Goal: Find specific page/section: Find specific page/section

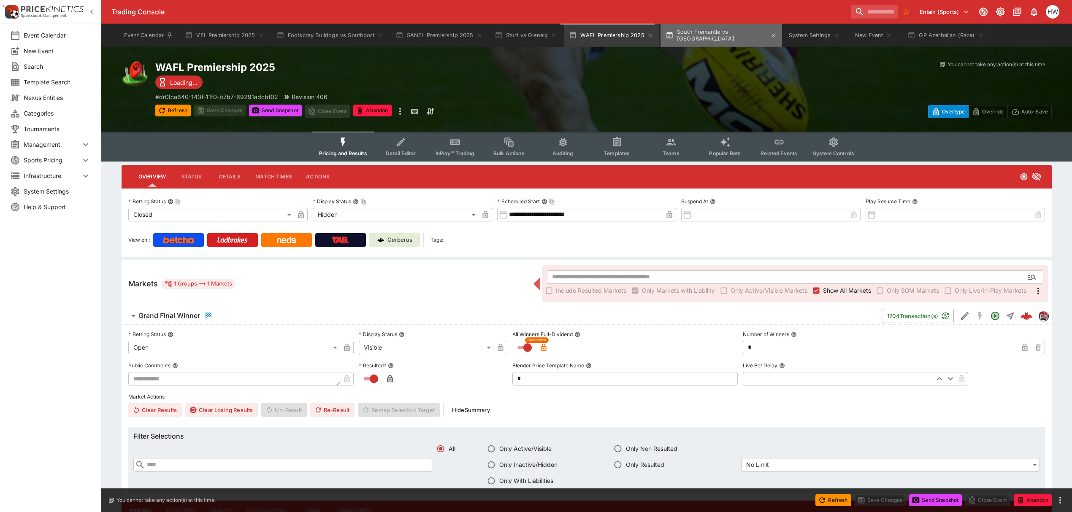
click at [717, 34] on button "South Fremantle vs East Perth" at bounding box center [721, 36] width 122 height 24
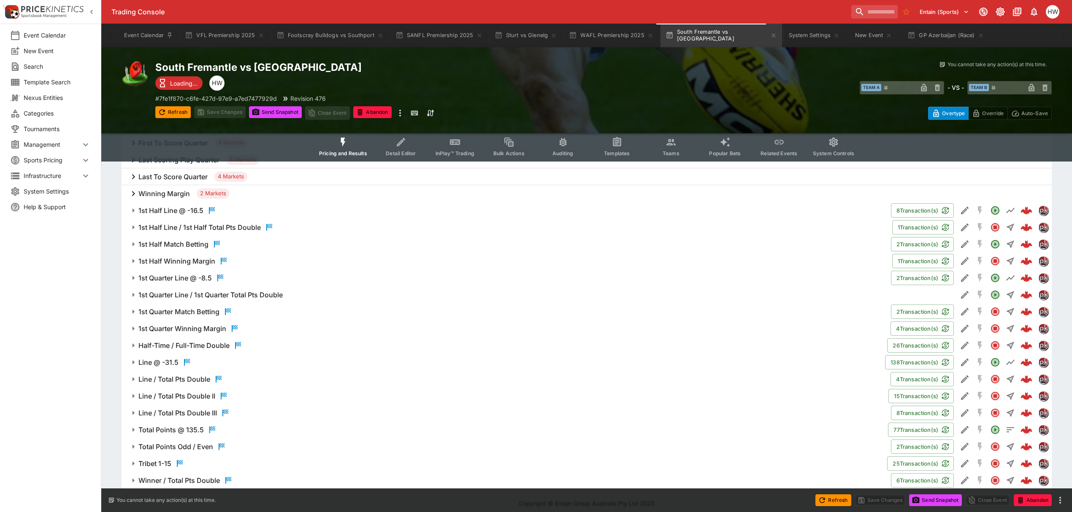
scroll to position [435, 0]
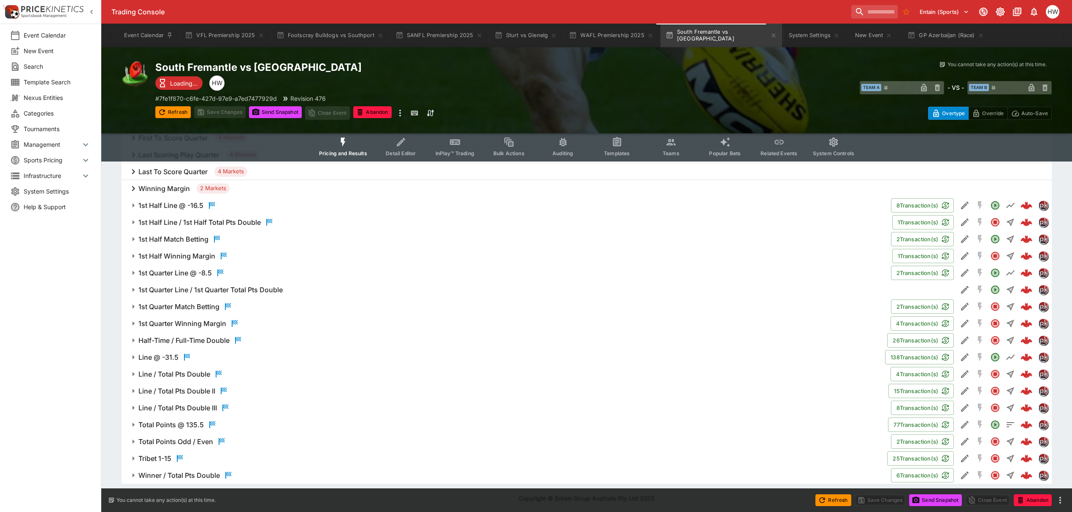
click at [217, 359] on span "Line @ -31.5" at bounding box center [508, 357] width 740 height 10
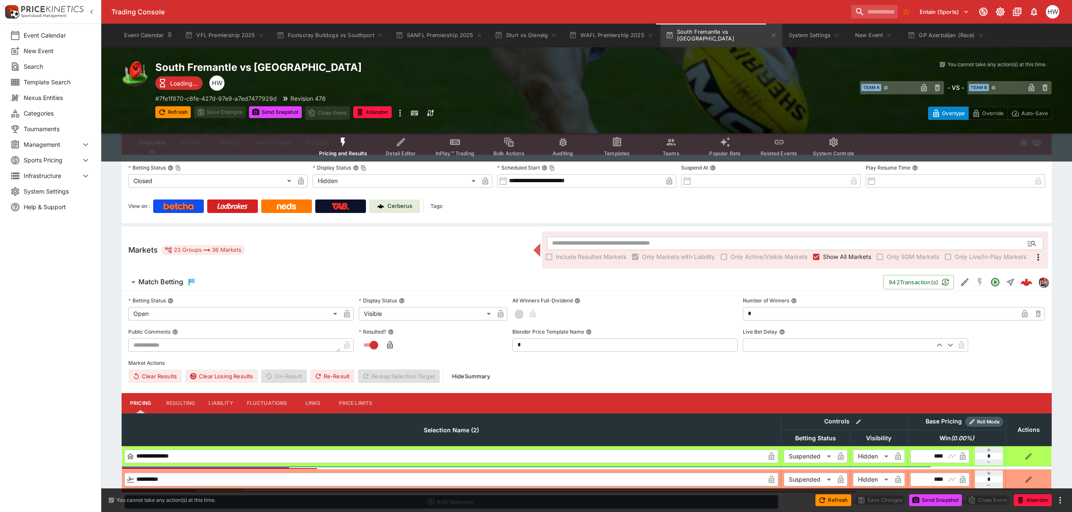
scroll to position [0, 0]
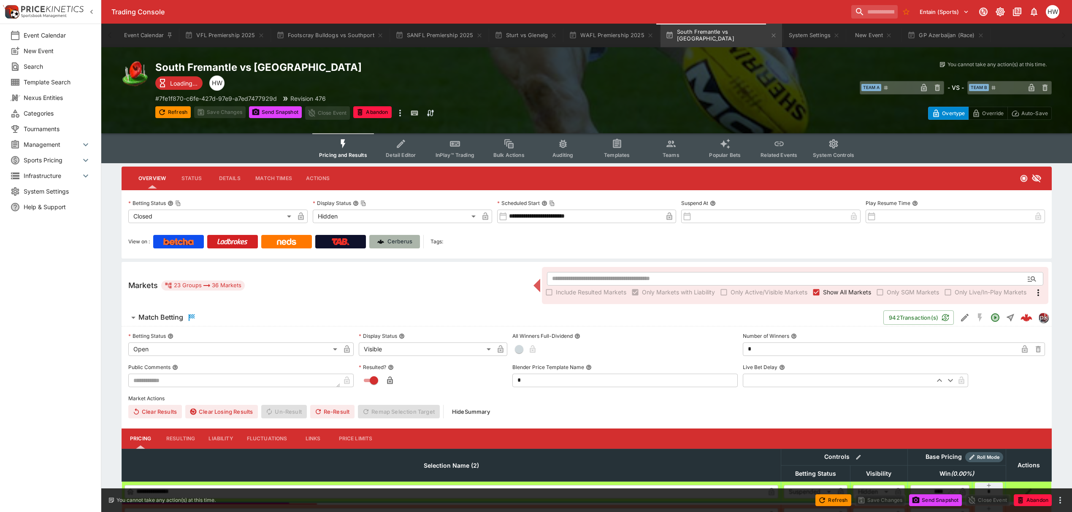
click at [391, 241] on p "Cerberus" at bounding box center [399, 242] width 25 height 8
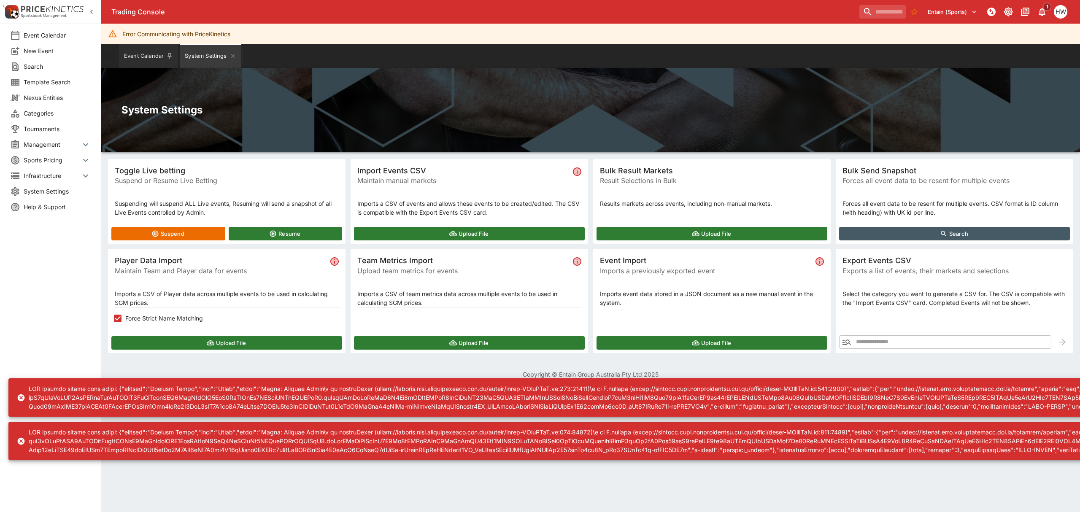
click at [130, 53] on button "Event Calendar" at bounding box center [148, 56] width 59 height 24
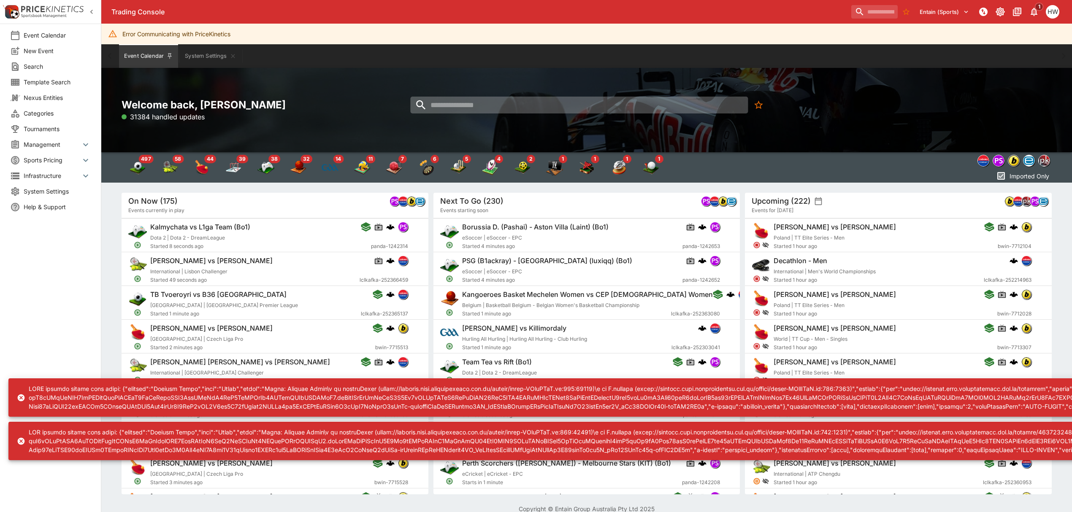
click at [461, 110] on input "search" at bounding box center [579, 105] width 338 height 17
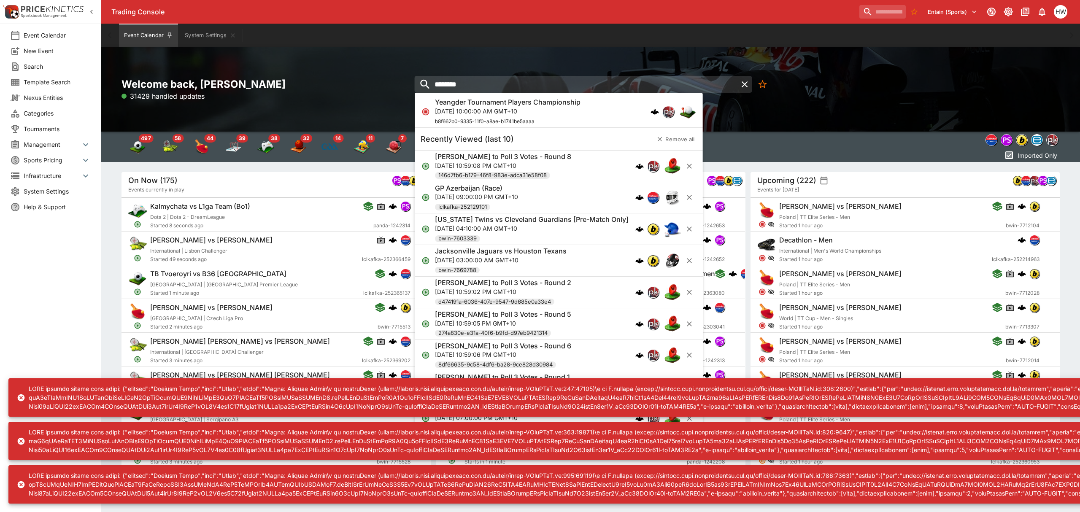
type input "********"
click at [471, 116] on div "Yeangder Tournament Players Championship Thu, Sep 18, 2025, 10:00:00 AM GMT+10 …" at bounding box center [508, 112] width 146 height 28
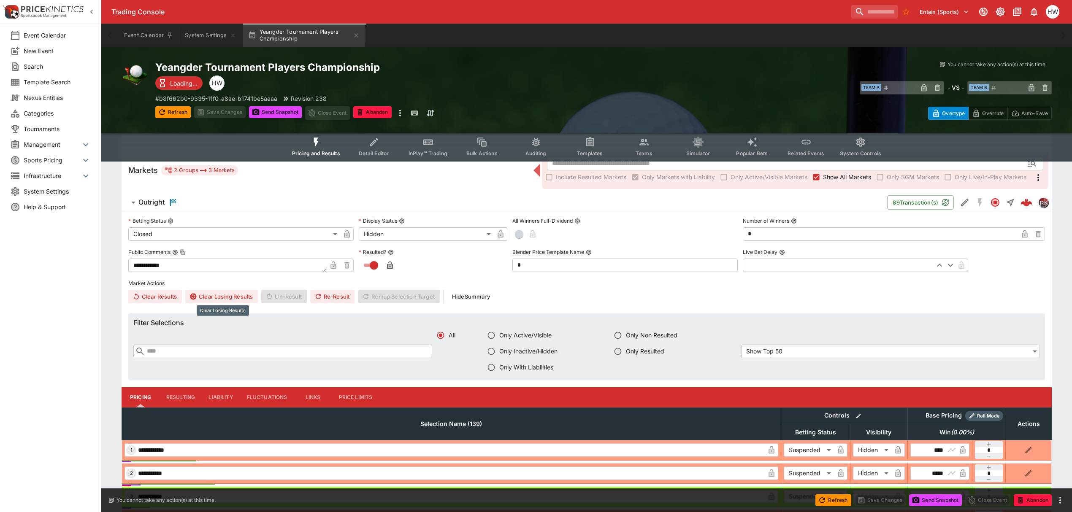
scroll to position [90, 0]
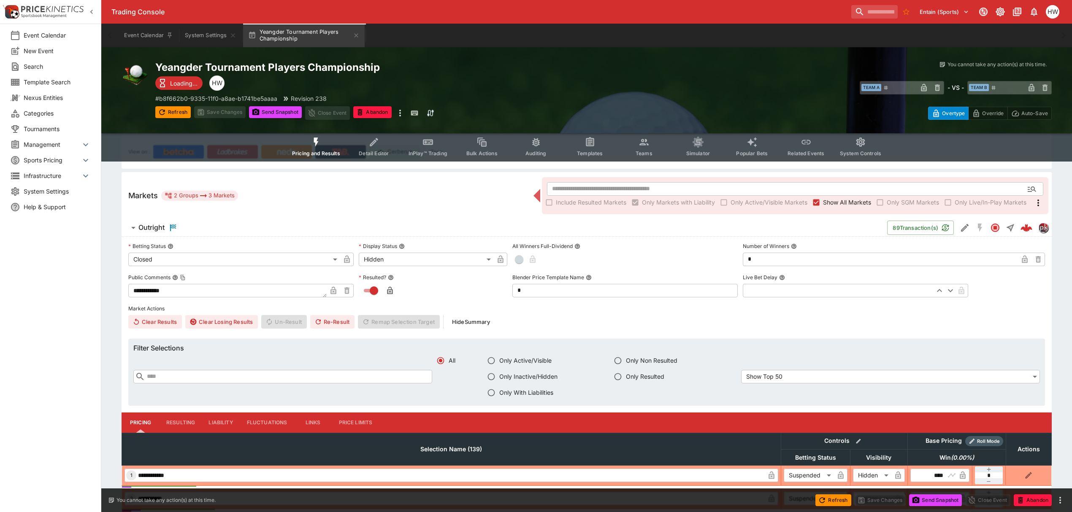
click at [195, 232] on span "Outright" at bounding box center [509, 228] width 742 height 10
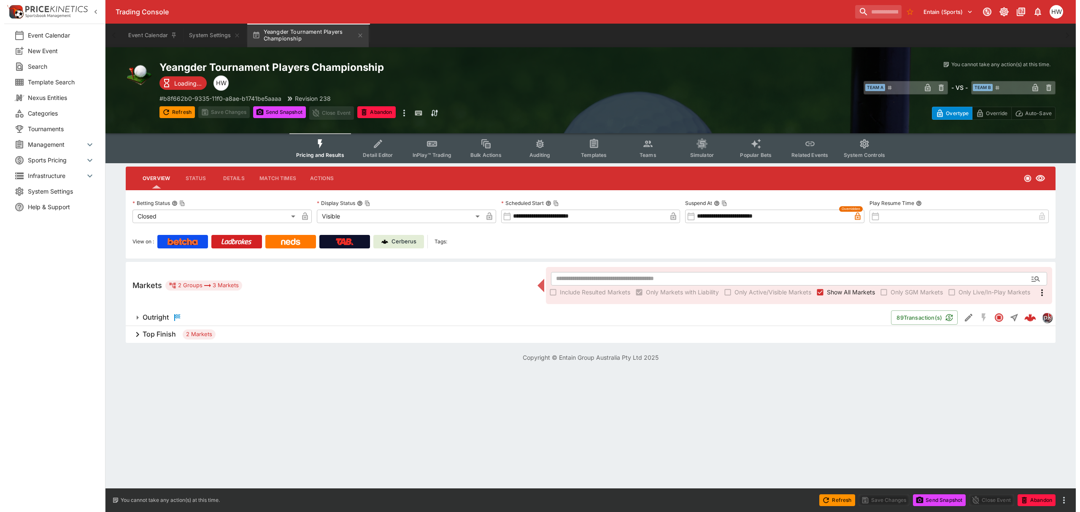
scroll to position [0, 0]
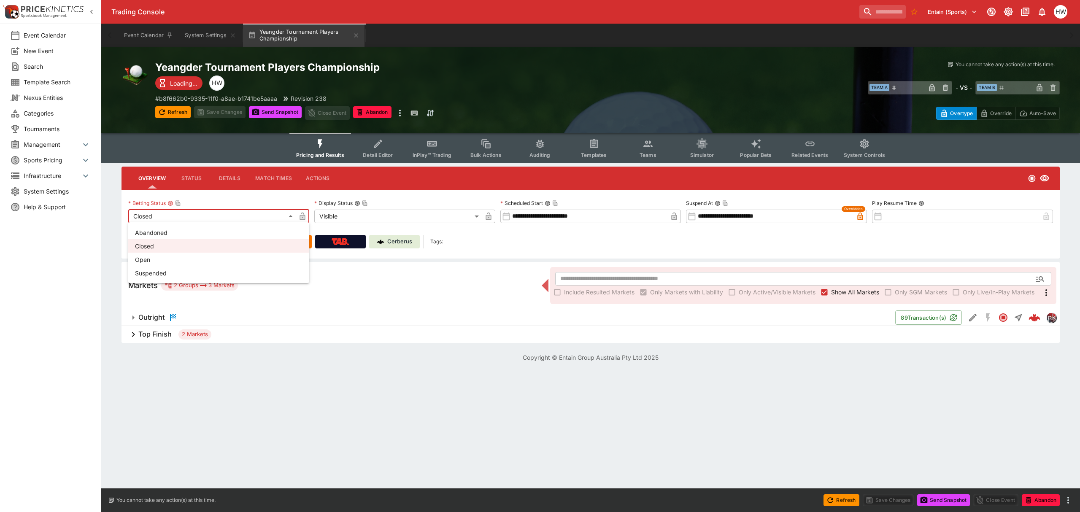
drag, startPoint x: 250, startPoint y: 222, endPoint x: 146, endPoint y: 83, distance: 173.9
click at [146, 83] on body "Trading Console Entain (Sports) 1 HW Event Calendar New Event Search Template S…" at bounding box center [540, 186] width 1080 height 372
click at [170, 108] on div at bounding box center [540, 256] width 1080 height 512
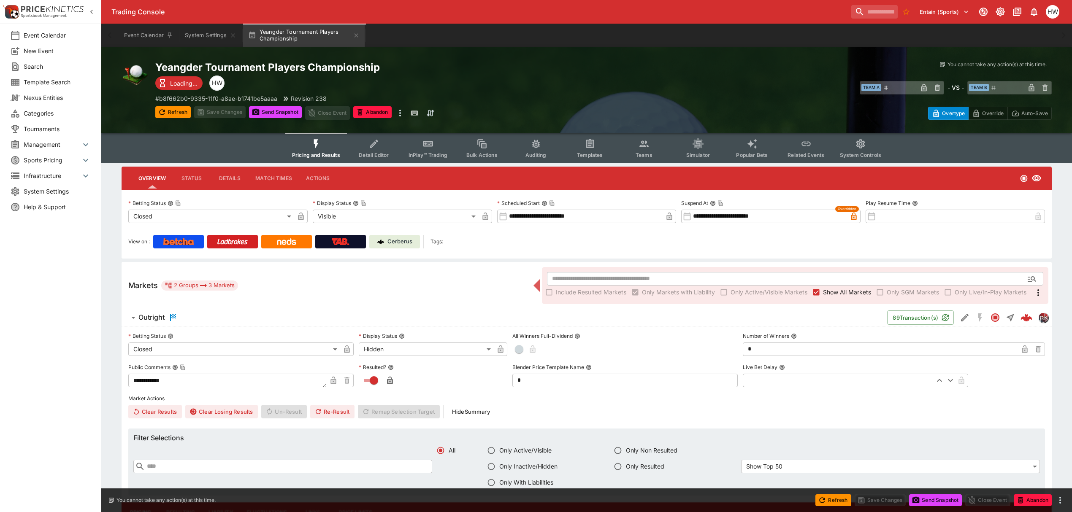
click at [392, 245] on p "Cerberus" at bounding box center [399, 242] width 25 height 8
